Goal: Information Seeking & Learning: Check status

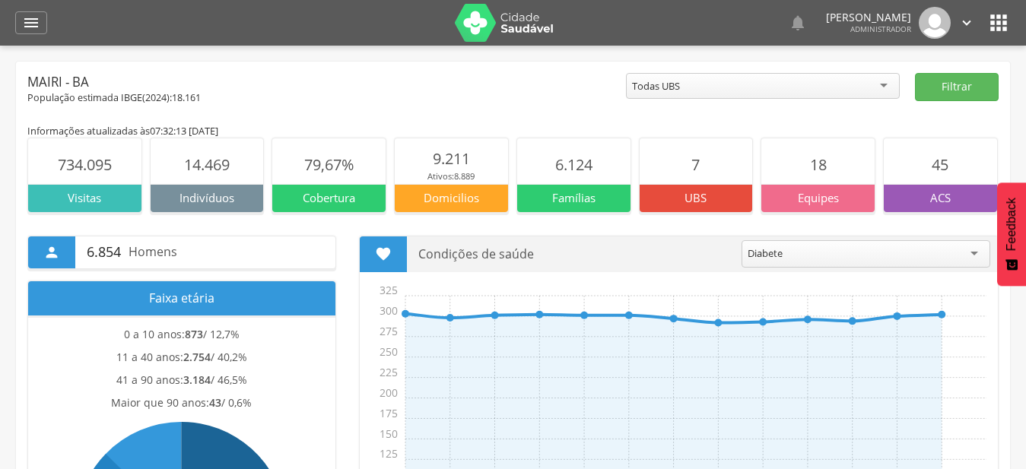
click at [50, 25] on div " Dashboard Supervisão Produtividade Mapa da cidade Mapa de cobertura Ranking A…" at bounding box center [513, 23] width 996 height 46
click at [40, 26] on icon "" at bounding box center [31, 23] width 18 height 18
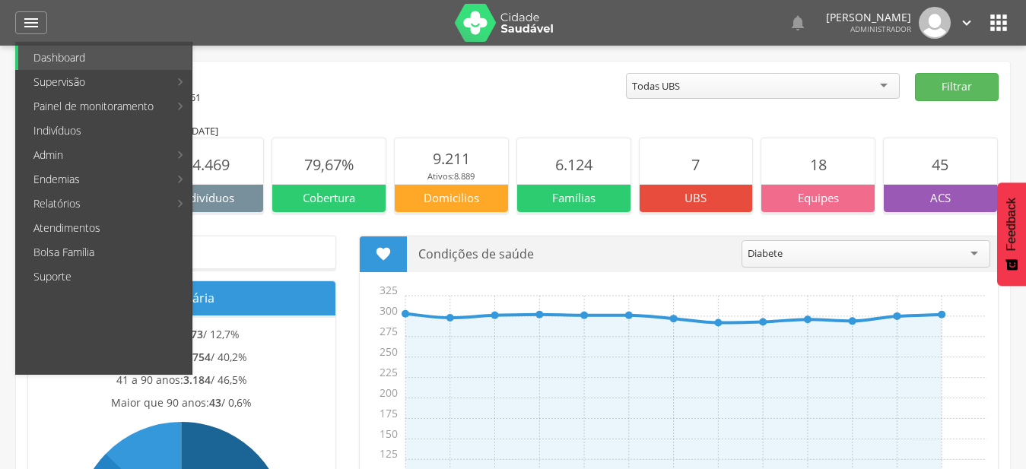
click at [1005, 27] on icon "" at bounding box center [999, 23] width 24 height 24
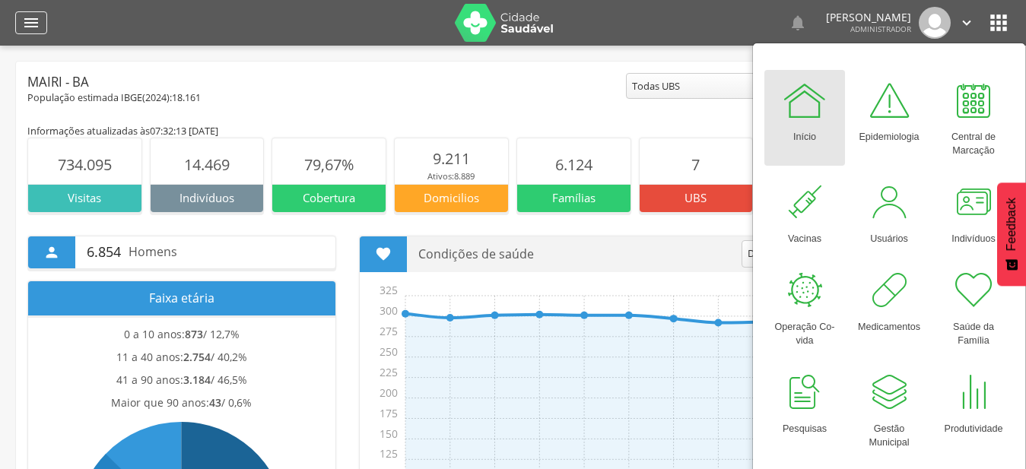
click at [39, 24] on icon "" at bounding box center [31, 23] width 18 height 18
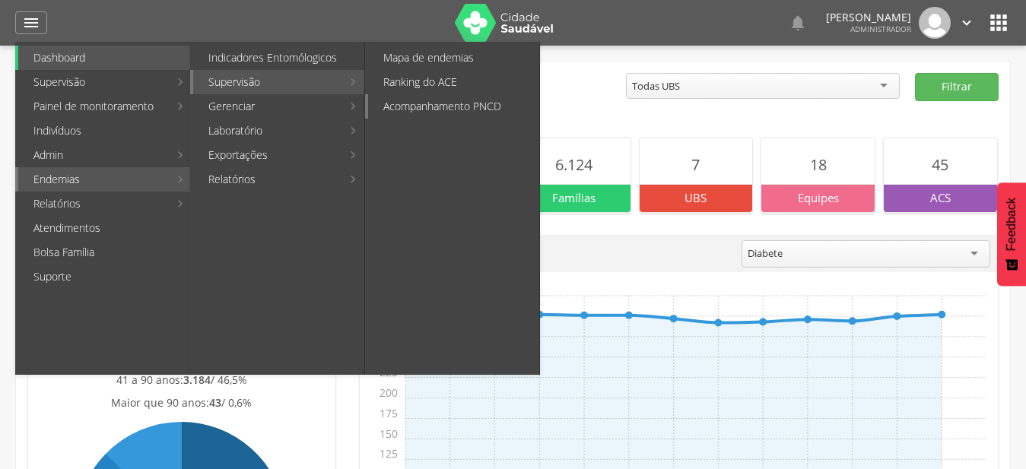
click at [461, 107] on link "Acompanhamento PNCD" at bounding box center [453, 106] width 171 height 24
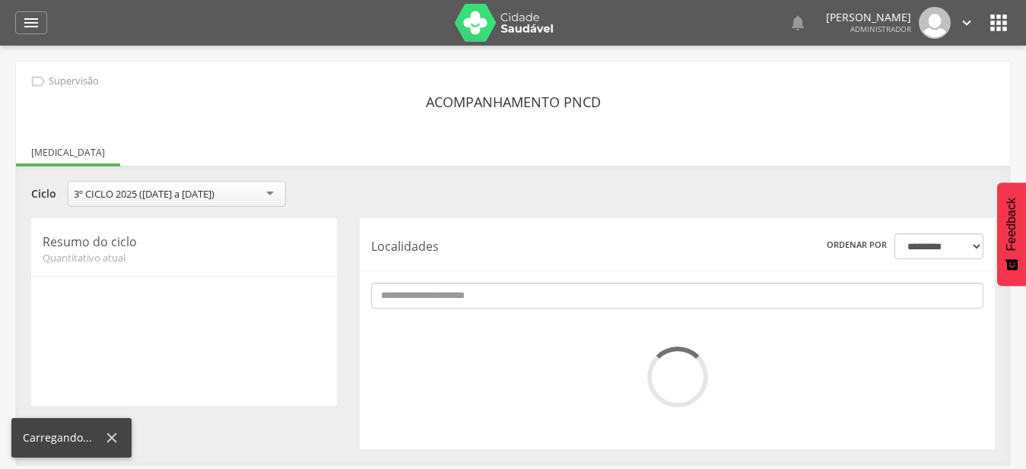
scroll to position [46, 0]
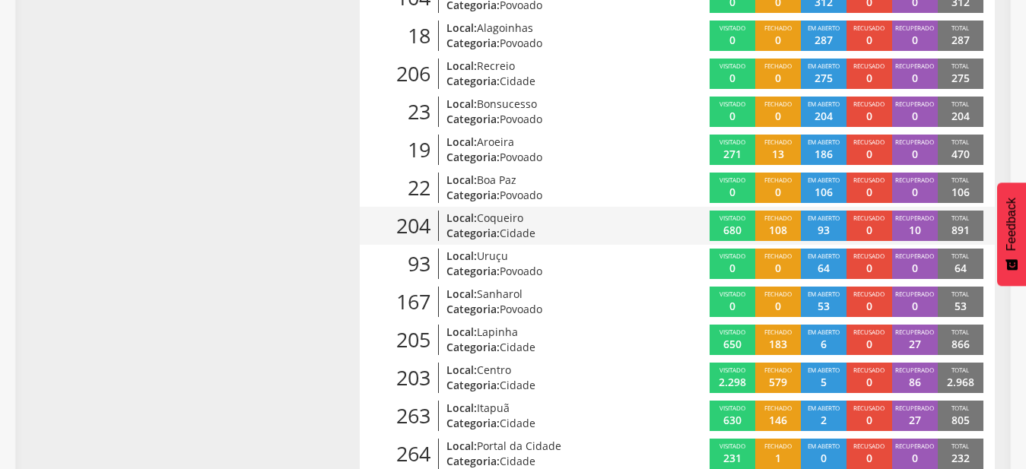
click at [508, 228] on span "Cidade" at bounding box center [518, 233] width 36 height 14
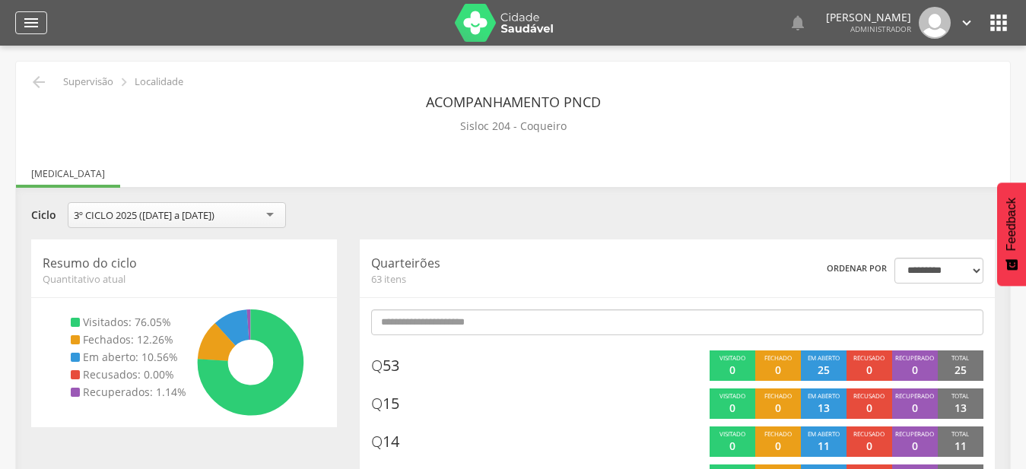
click at [31, 24] on icon "" at bounding box center [31, 23] width 18 height 18
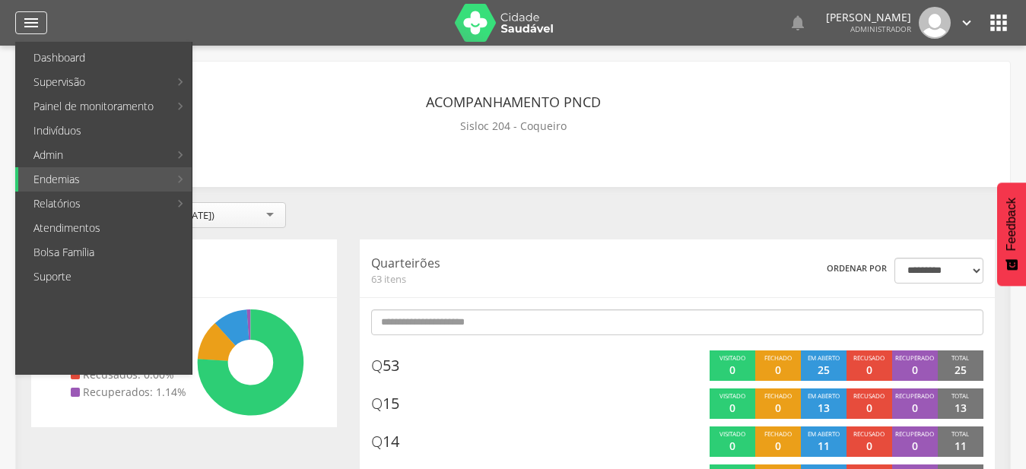
click at [31, 23] on icon "" at bounding box center [31, 23] width 18 height 18
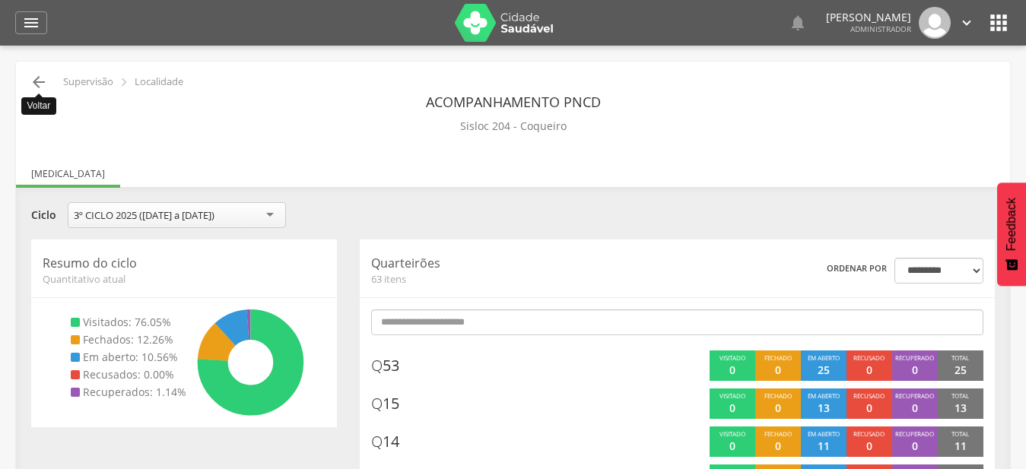
click at [40, 84] on icon "" at bounding box center [39, 82] width 18 height 18
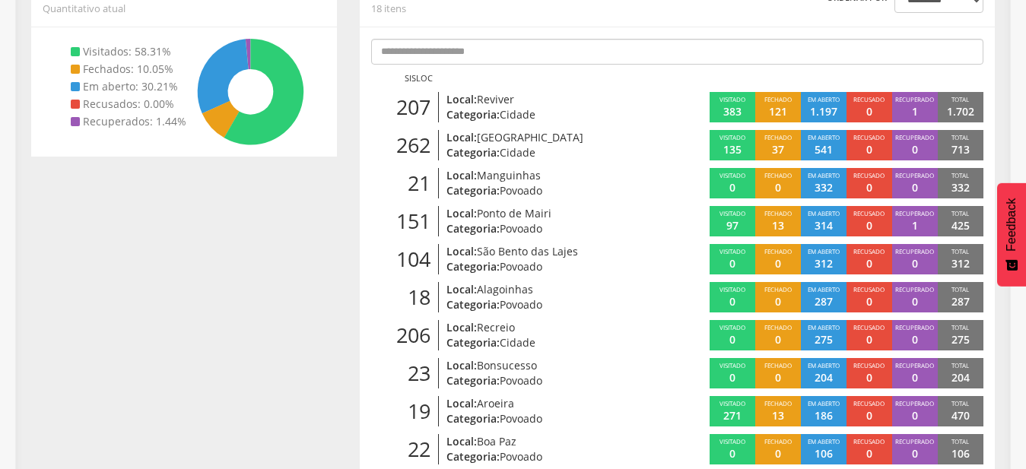
scroll to position [278, 0]
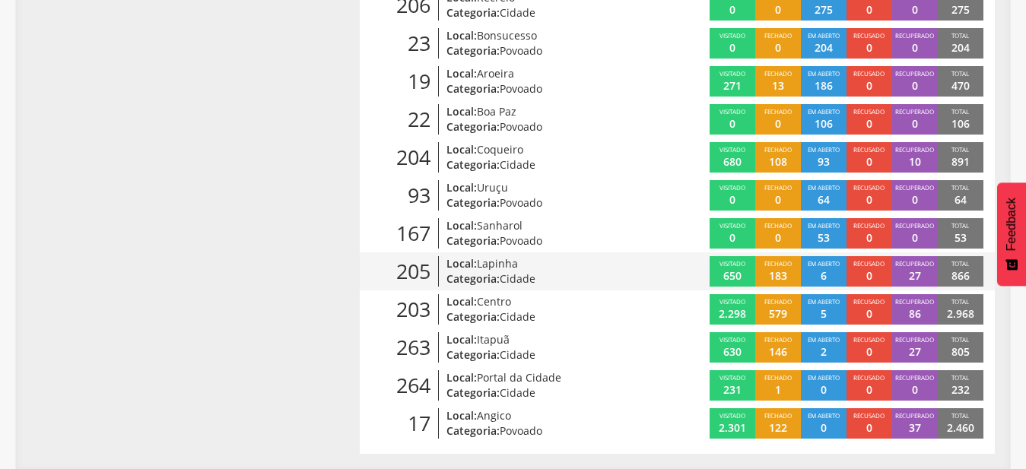
click at [503, 256] on div "205 Local: Lapinha Categoria: Cidade Visitado 650 Fechado 183 Em aberto 6 Recus…" at bounding box center [677, 272] width 635 height 38
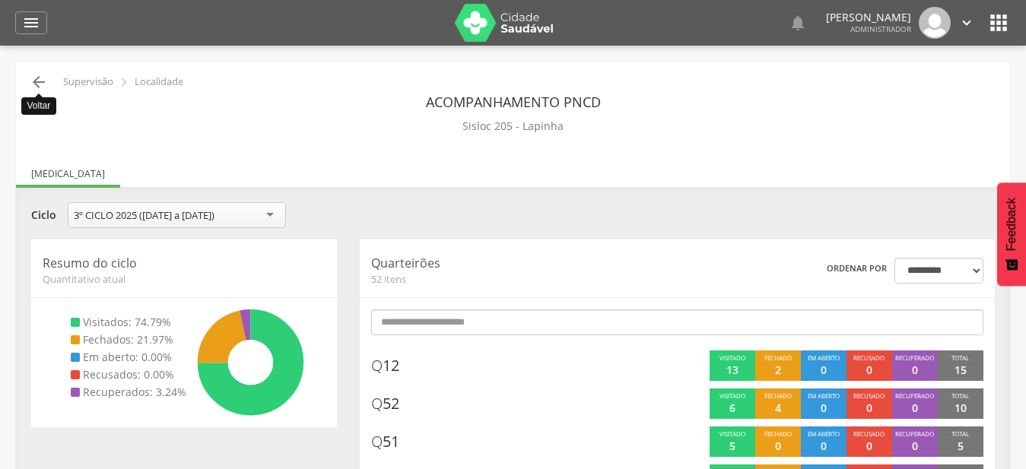
click at [36, 80] on icon "" at bounding box center [39, 82] width 18 height 18
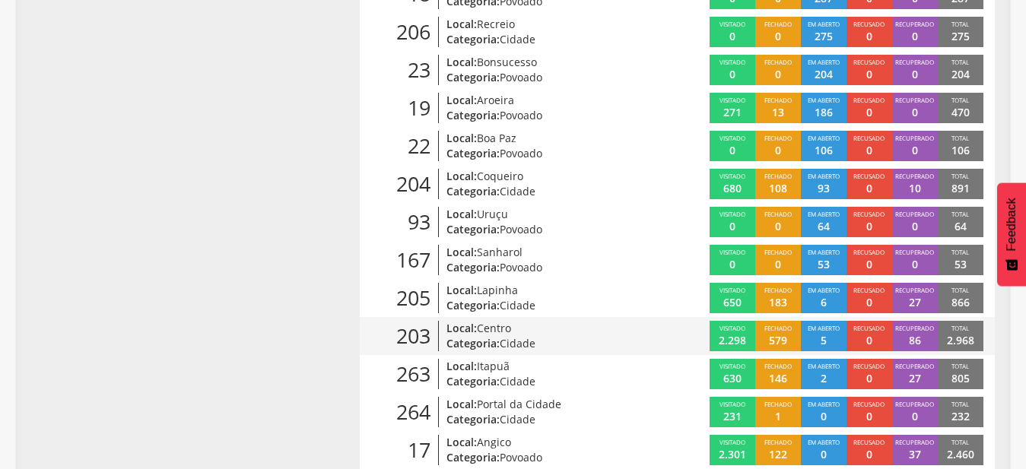
scroll to position [580, 0]
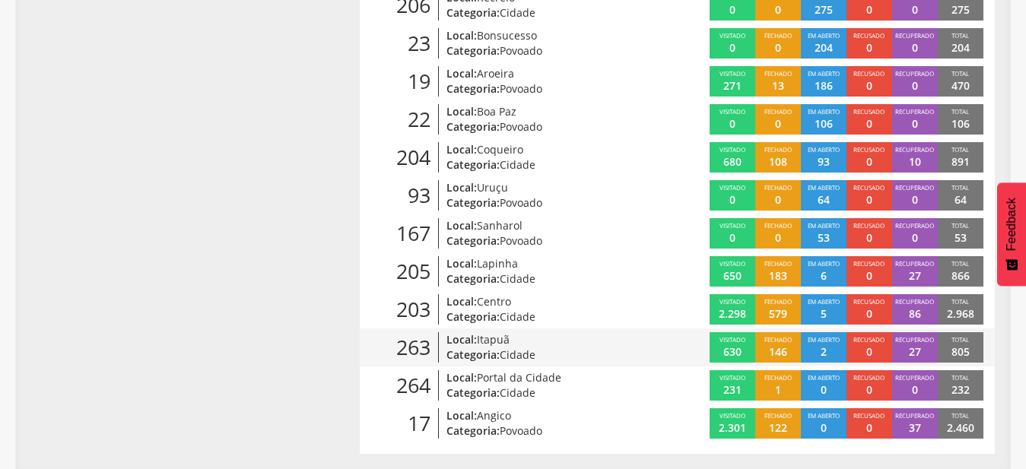
click at [488, 355] on p "Categoria: Cidade" at bounding box center [547, 355] width 201 height 15
